Goal: Task Accomplishment & Management: Use online tool/utility

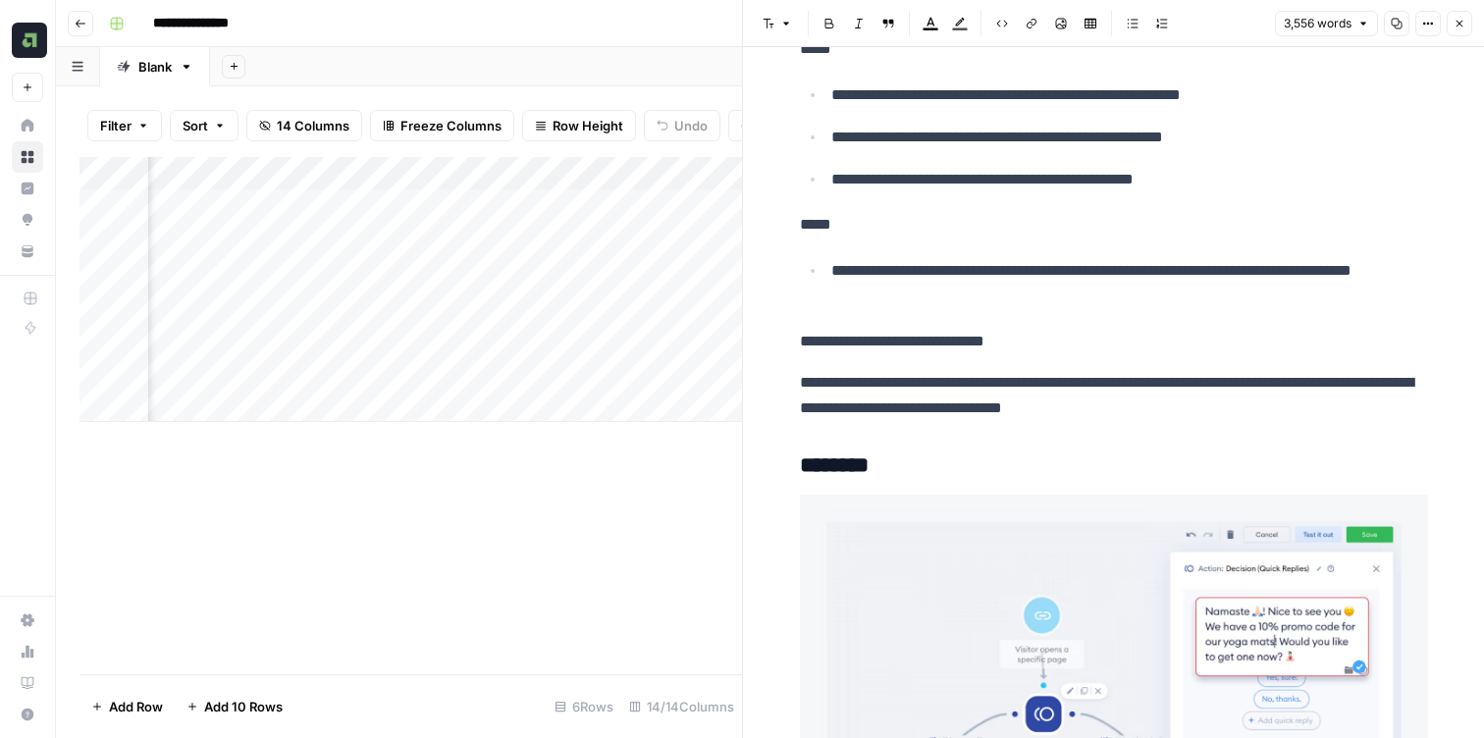
scroll to position [1777, 0]
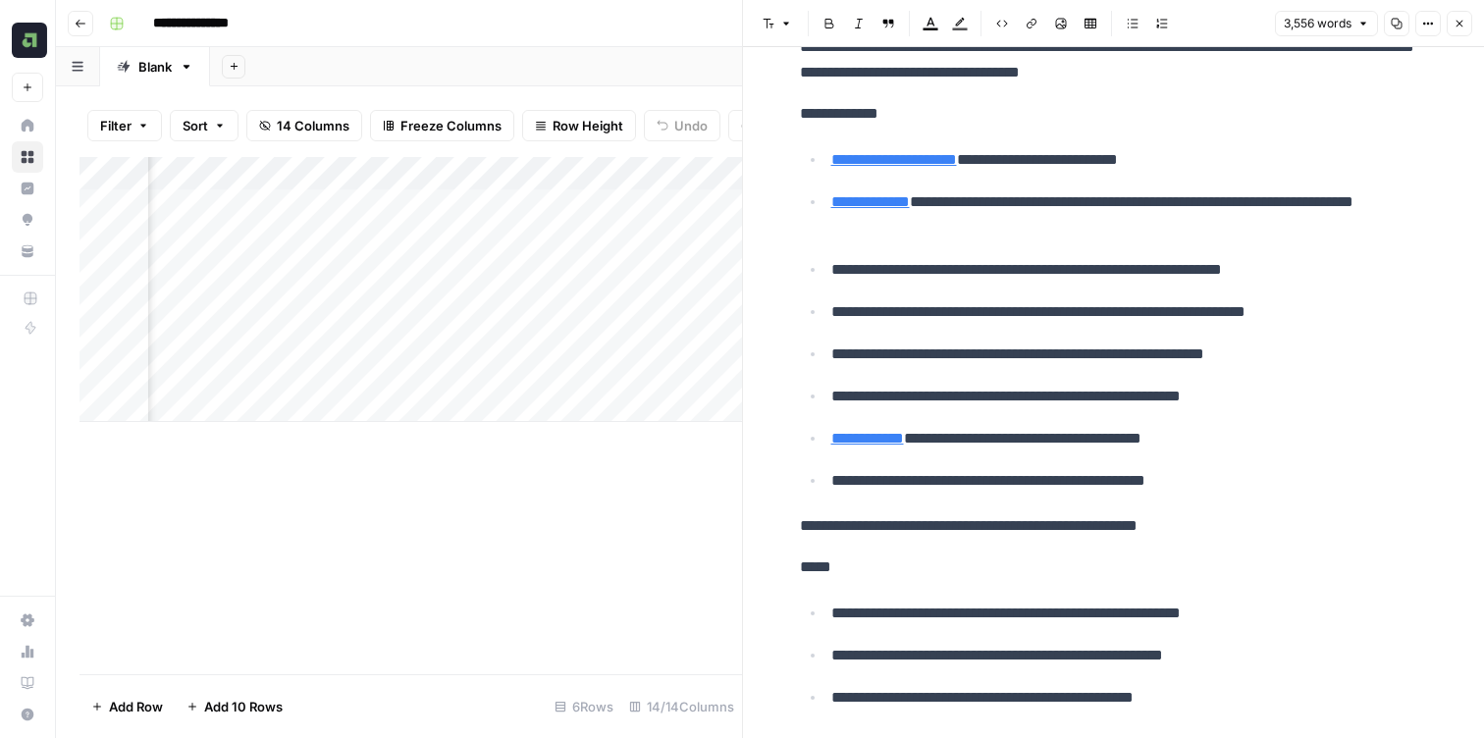
click at [1465, 22] on icon "button" at bounding box center [1460, 24] width 12 height 12
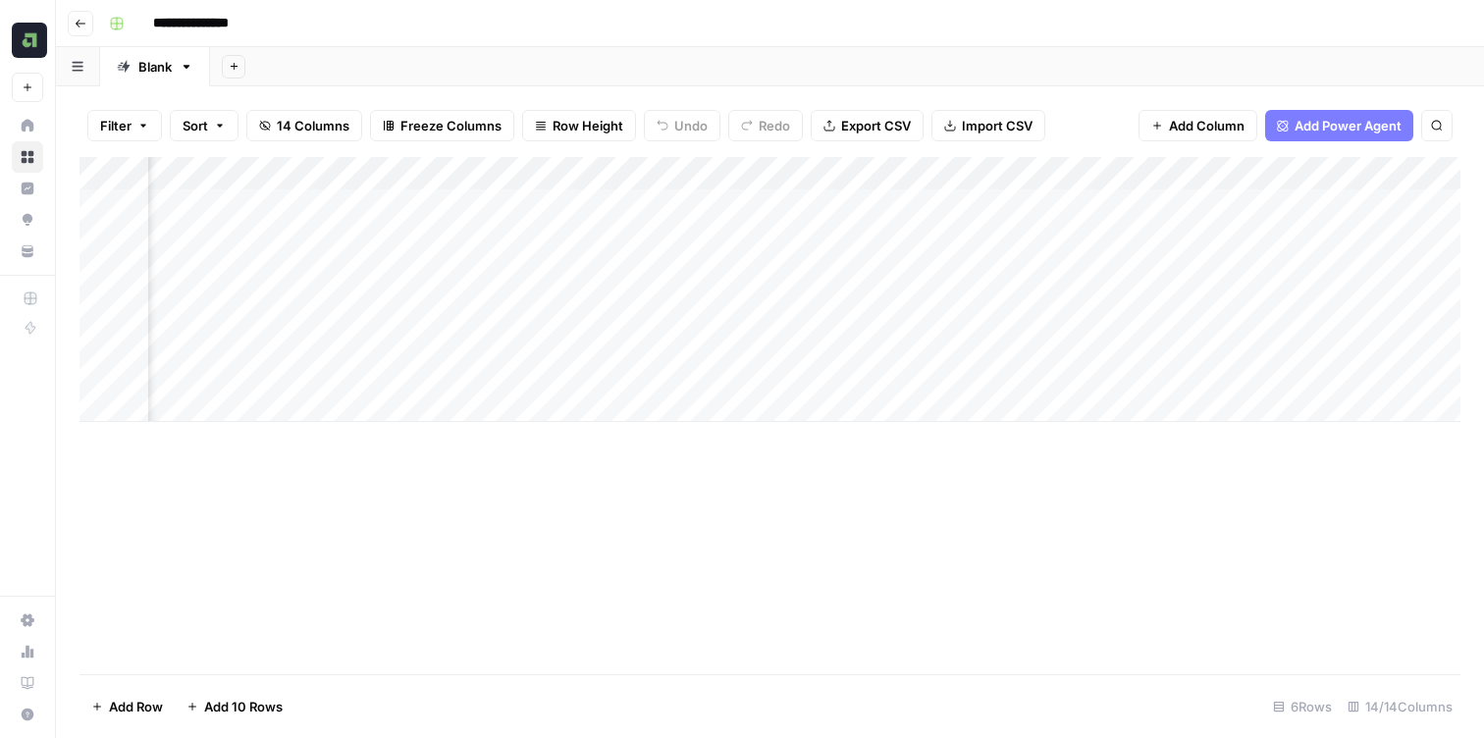
scroll to position [0, 1413]
click at [1327, 231] on div "Add Column" at bounding box center [770, 289] width 1381 height 265
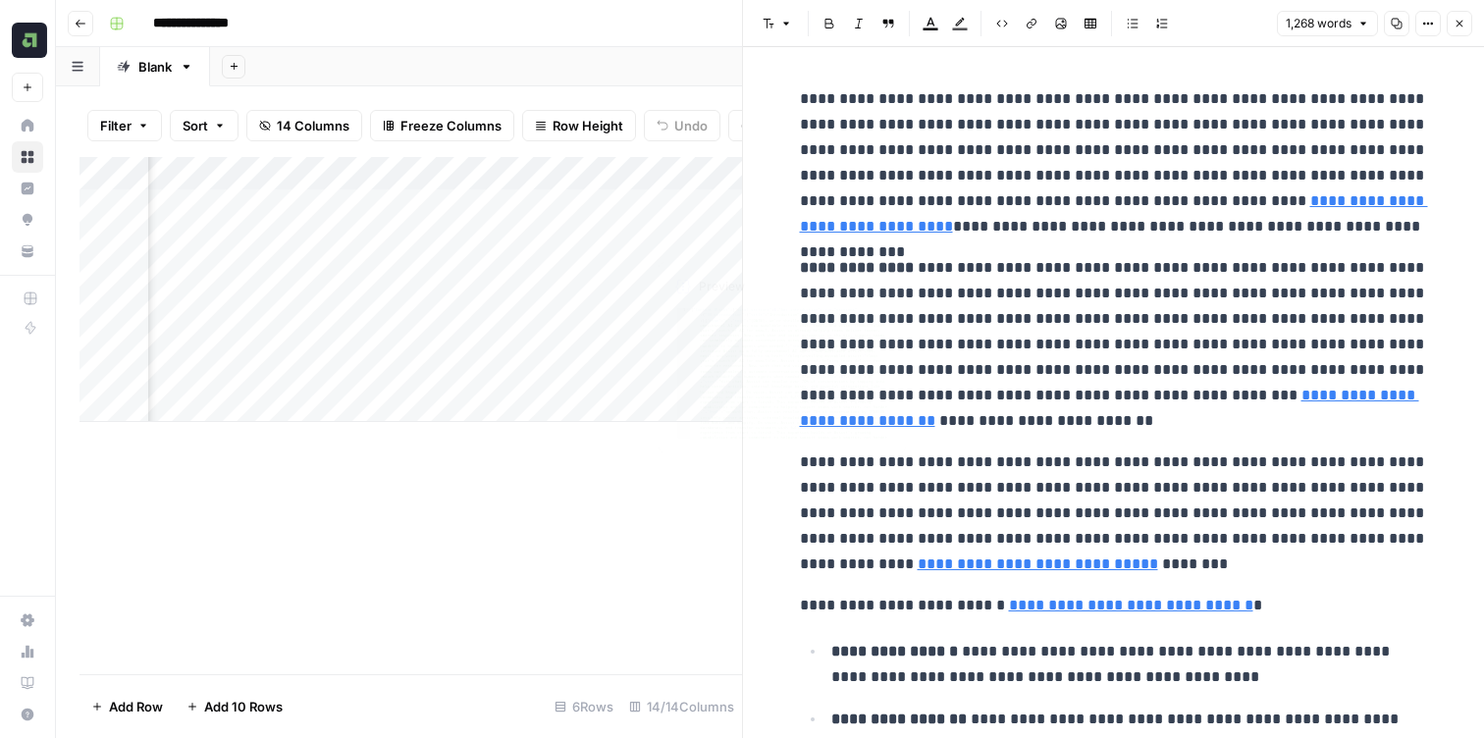
click at [575, 192] on div "Add Column" at bounding box center [411, 289] width 663 height 265
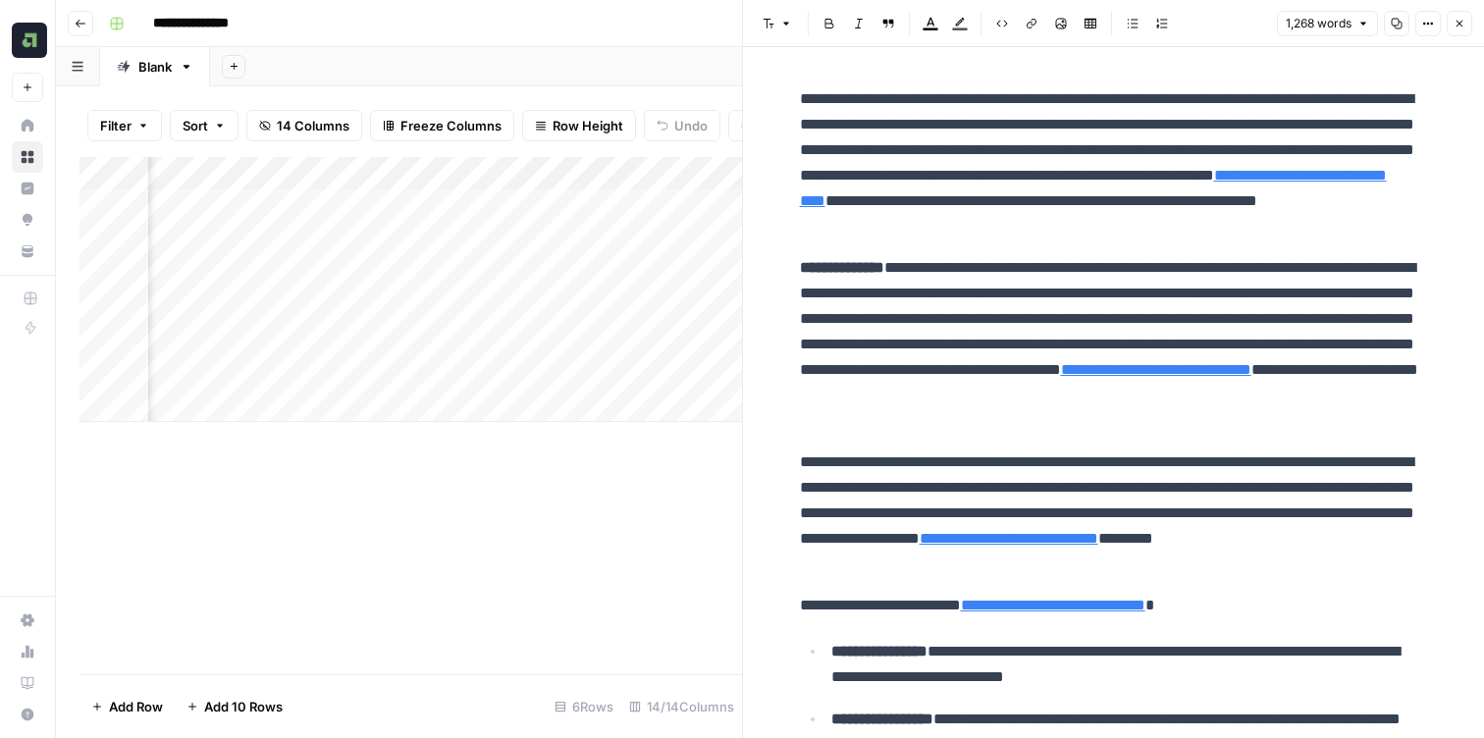
click at [1453, 20] on button "Close" at bounding box center [1460, 24] width 26 height 26
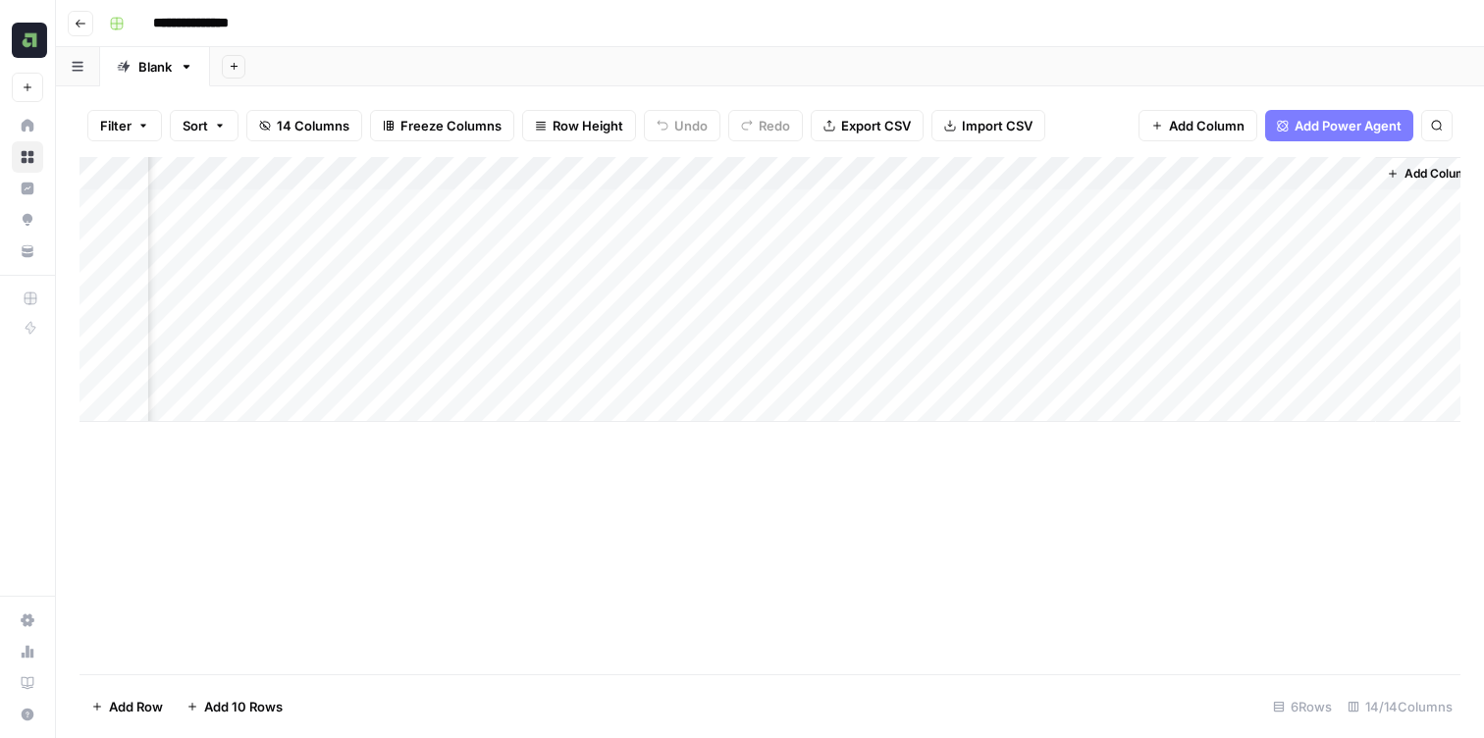
scroll to position [0, 1389]
click at [1160, 206] on div "Add Column" at bounding box center [770, 289] width 1381 height 265
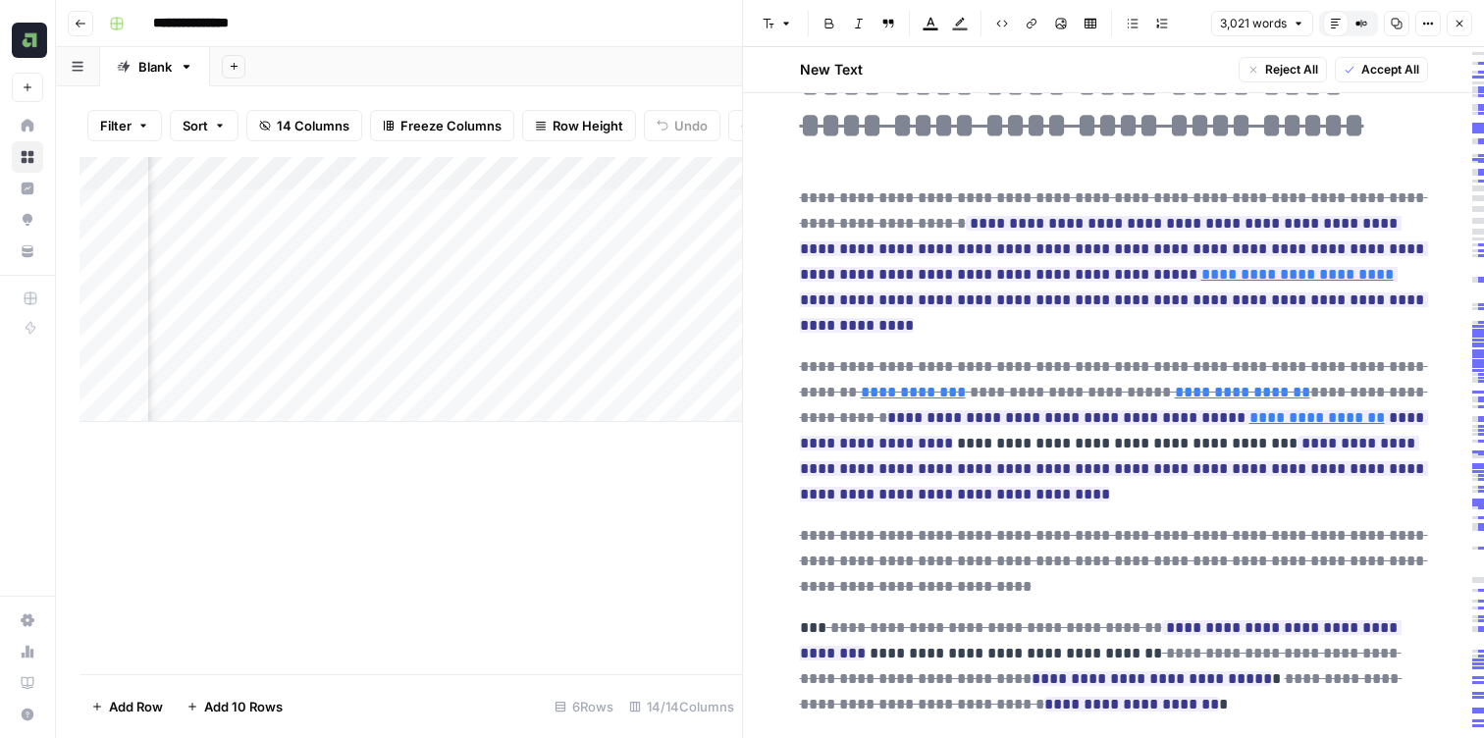
type input "[URL][DOMAIN_NAME]"
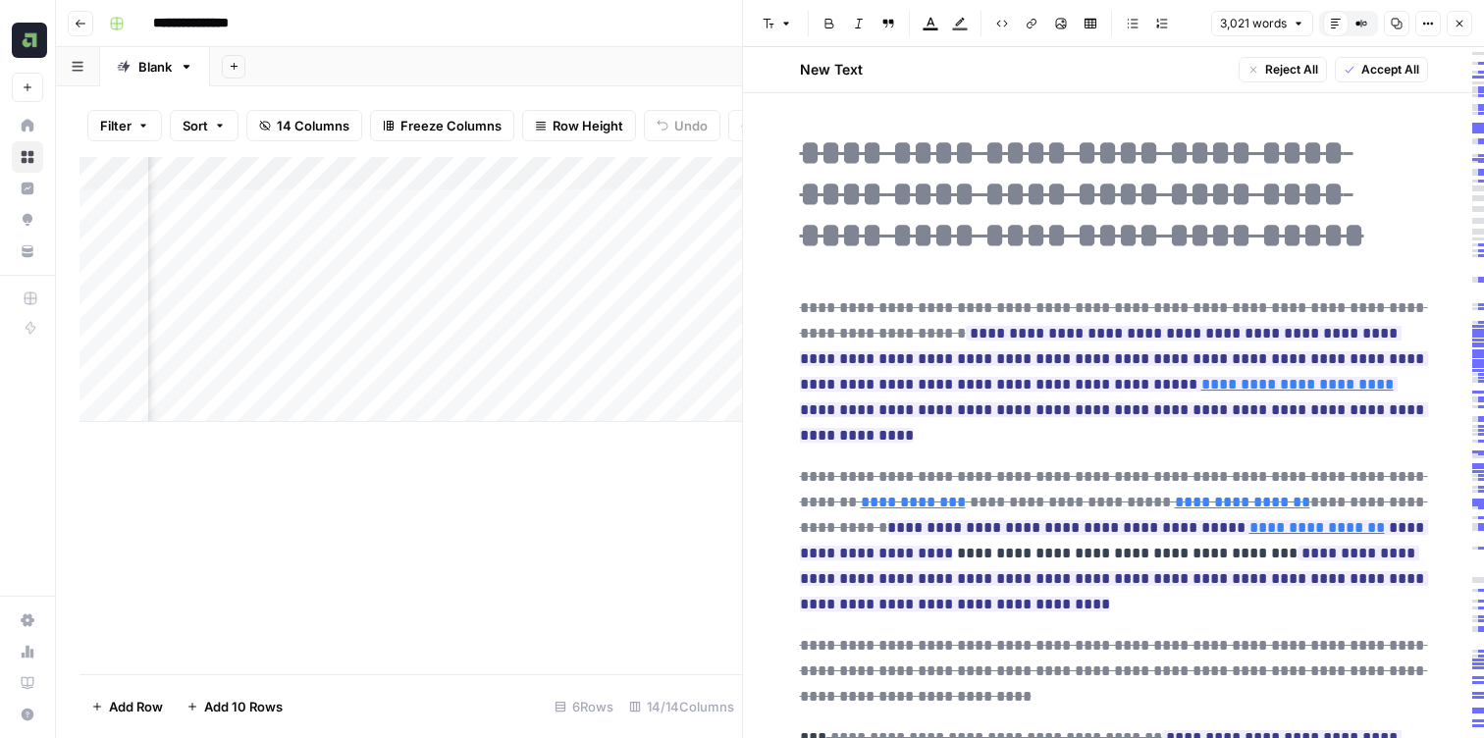
click at [1467, 25] on button "Close" at bounding box center [1460, 24] width 26 height 26
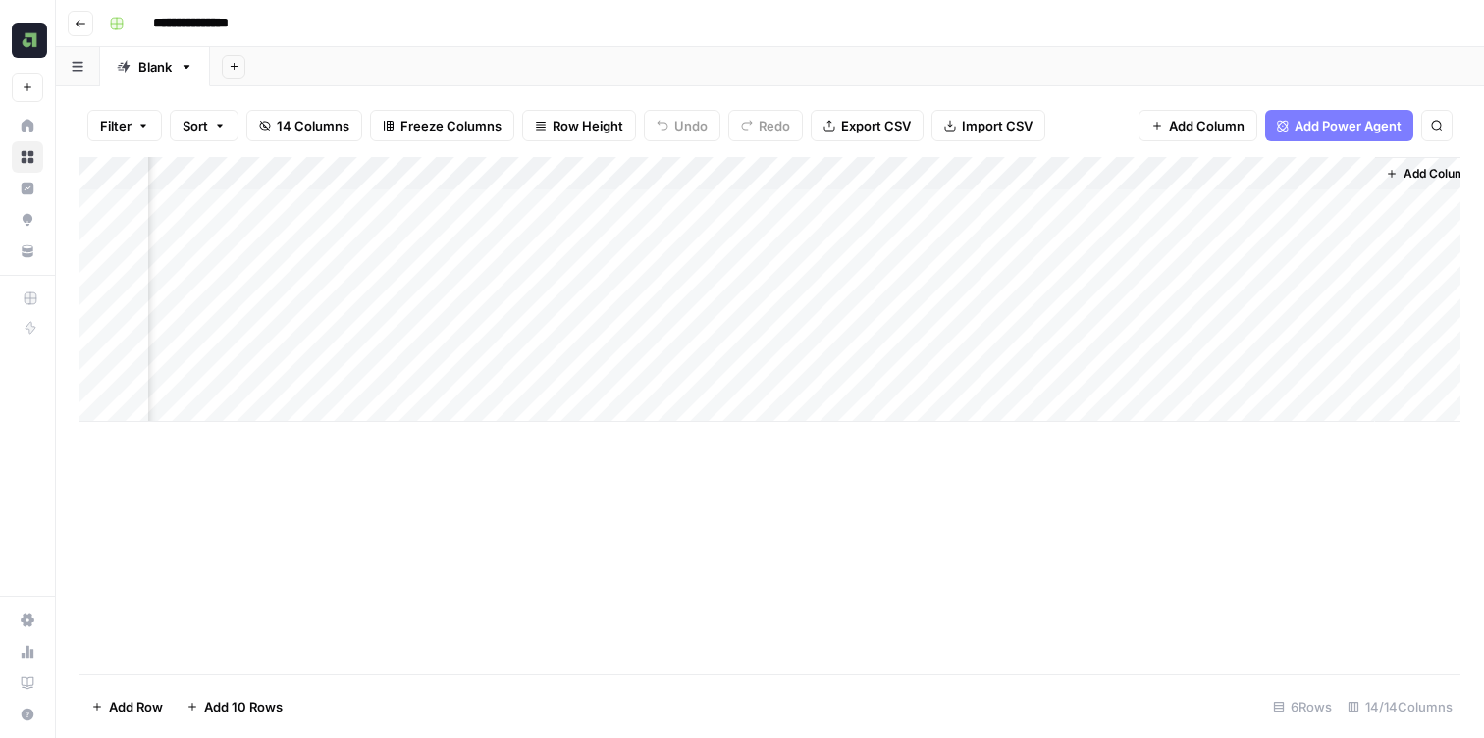
click at [1179, 242] on div "Add Column" at bounding box center [770, 289] width 1381 height 265
click at [1156, 236] on div "Add Column" at bounding box center [770, 289] width 1381 height 265
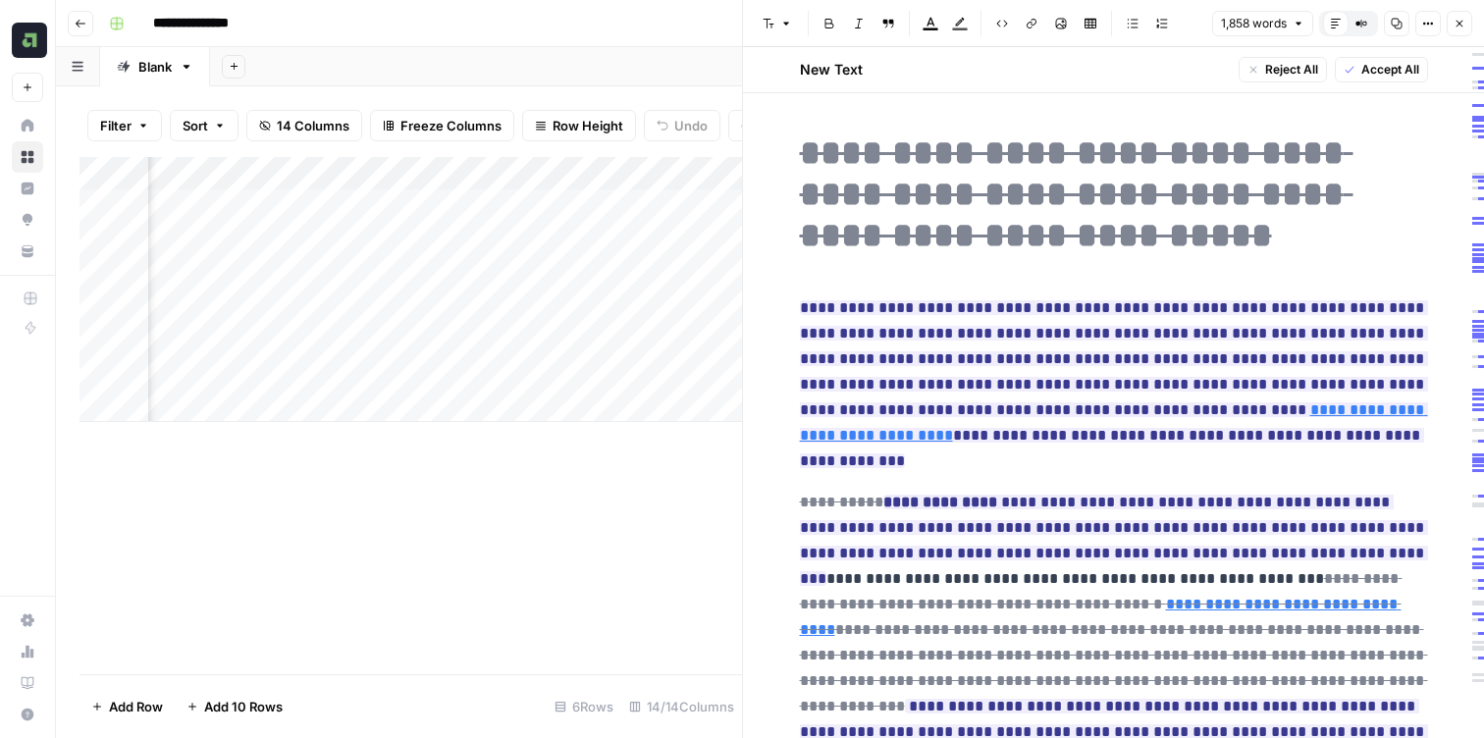
click at [1451, 27] on button "Close" at bounding box center [1460, 24] width 26 height 26
